Goal: Information Seeking & Learning: Learn about a topic

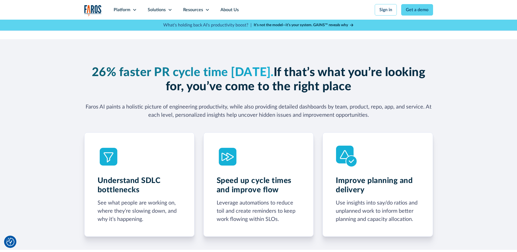
scroll to position [245, 0]
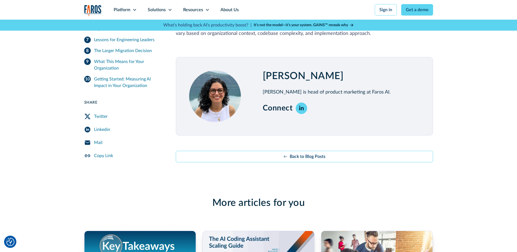
scroll to position [2672, 0]
